Goal: Information Seeking & Learning: Learn about a topic

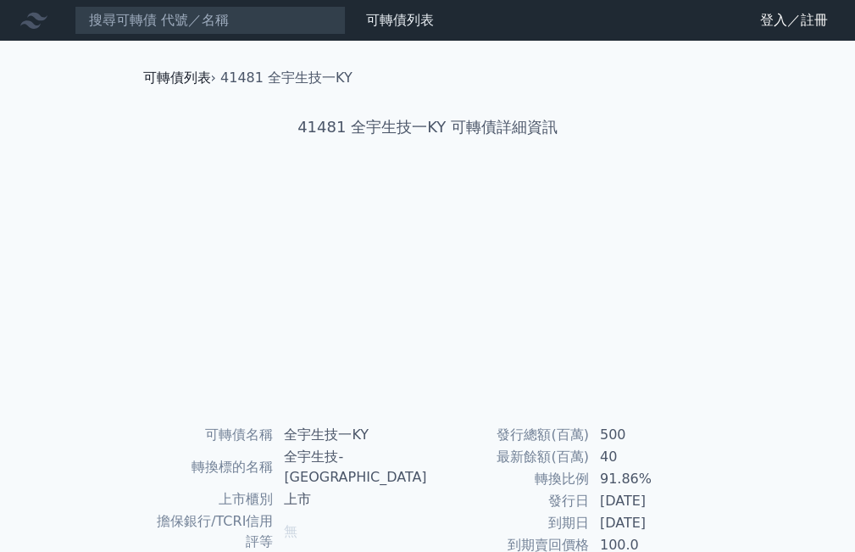
click at [192, 76] on link "可轉債列表" at bounding box center [177, 77] width 68 height 16
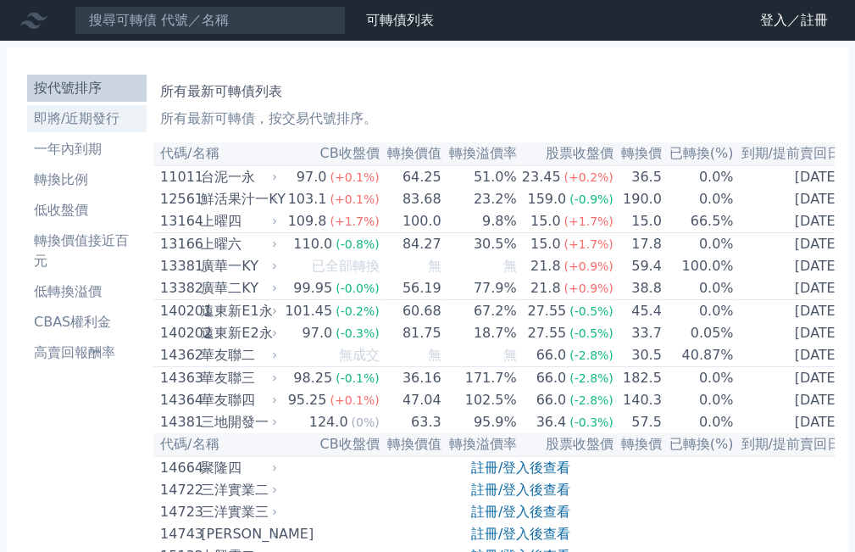
click at [103, 115] on li "即將/近期發行" at bounding box center [86, 118] width 119 height 20
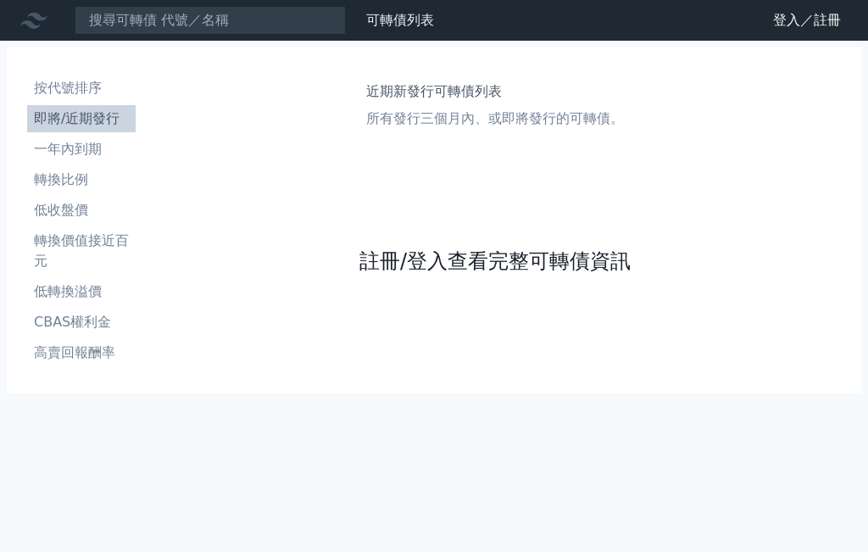
click at [454, 263] on link "註冊/登入查看完整可轉債資訊" at bounding box center [494, 260] width 271 height 27
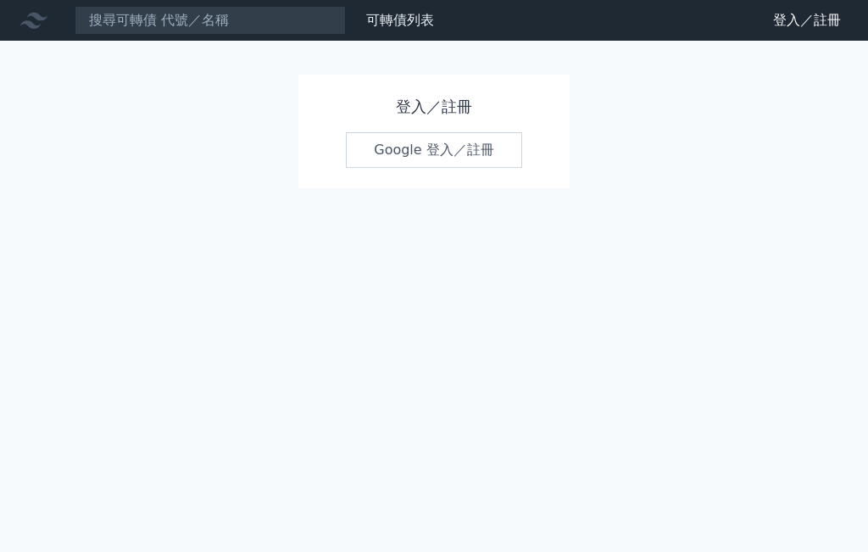
click at [441, 144] on link "Google 登入／註冊" at bounding box center [434, 150] width 176 height 36
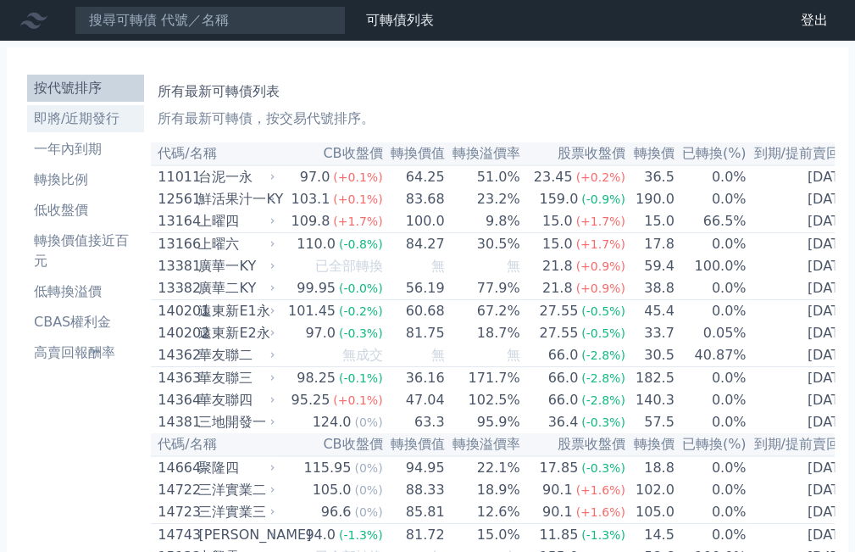
click at [90, 119] on li "即將/近期發行" at bounding box center [85, 118] width 117 height 20
